Goal: Task Accomplishment & Management: Manage account settings

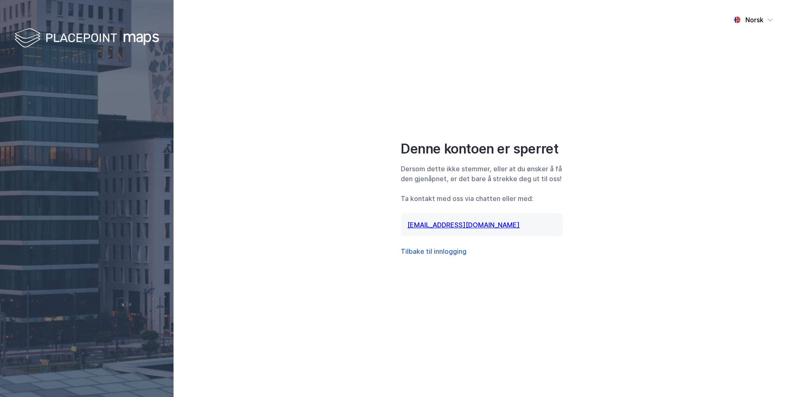
click at [439, 253] on button "Tilbake til innlogging" at bounding box center [434, 252] width 66 height 10
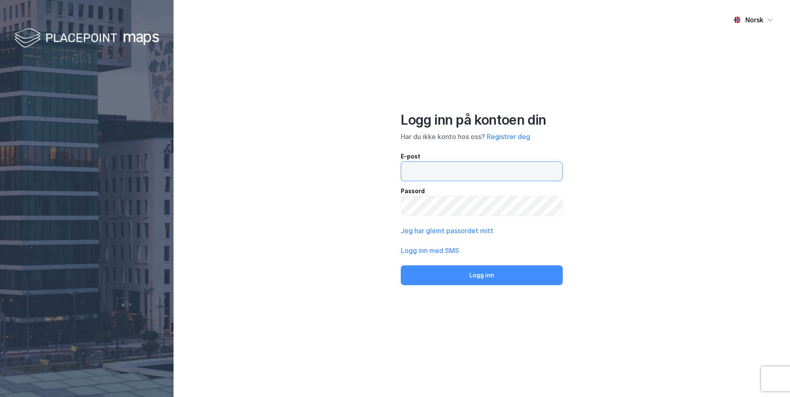
click at [423, 174] on input "email" at bounding box center [481, 171] width 161 height 19
type input "roger.stenseide@nordea.no"
click at [401, 266] on button "Logg inn" at bounding box center [482, 276] width 162 height 20
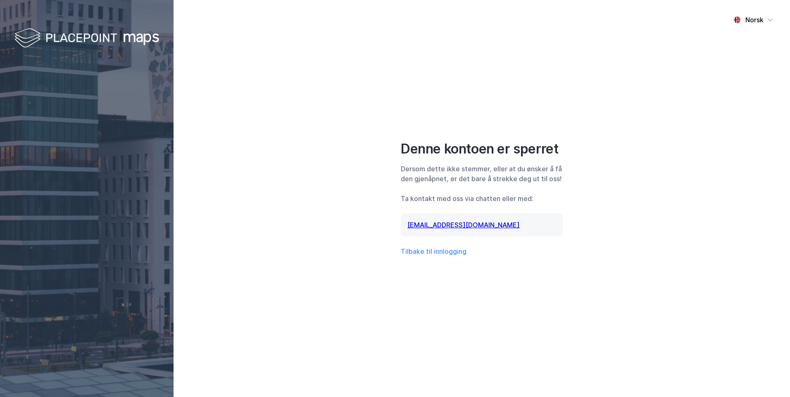
click at [451, 226] on link "[EMAIL_ADDRESS][DOMAIN_NAME]" at bounding box center [463, 225] width 112 height 8
